Goal: Transaction & Acquisition: Purchase product/service

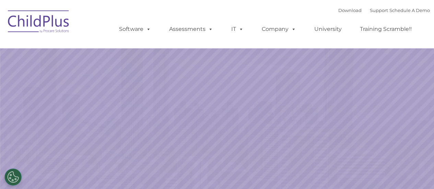
select select "MEDIUM"
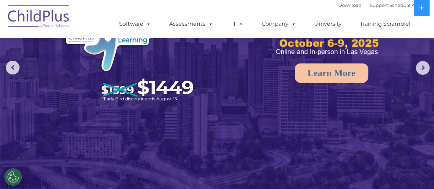
scroll to position [68, 0]
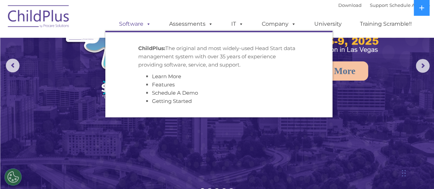
click at [139, 20] on link "Software" at bounding box center [135, 24] width 46 height 14
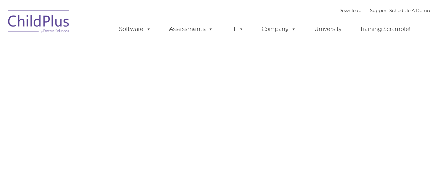
click at [78, 130] on div "Request Pricing ChildPlus is an all-in-one software solution for Head Start, EH…" at bounding box center [217, 187] width 415 height 309
type input ""
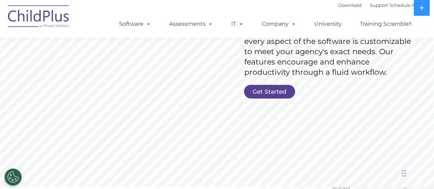
scroll to position [143, 0]
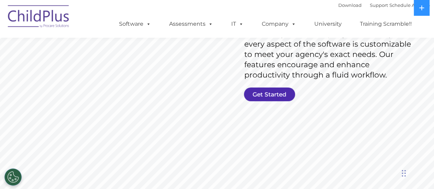
click at [258, 97] on link "Get Started" at bounding box center [269, 94] width 51 height 14
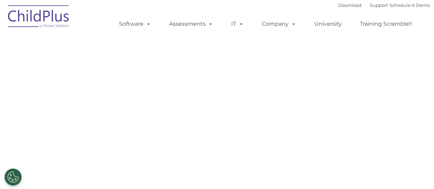
select select "MEDIUM"
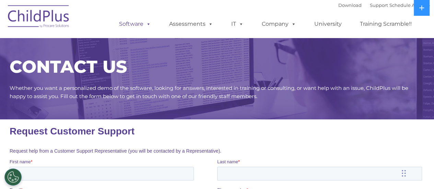
click at [150, 27] on span at bounding box center [147, 24] width 8 height 7
click at [340, 5] on link "Download" at bounding box center [349, 4] width 23 height 5
